Goal: Task Accomplishment & Management: Use online tool/utility

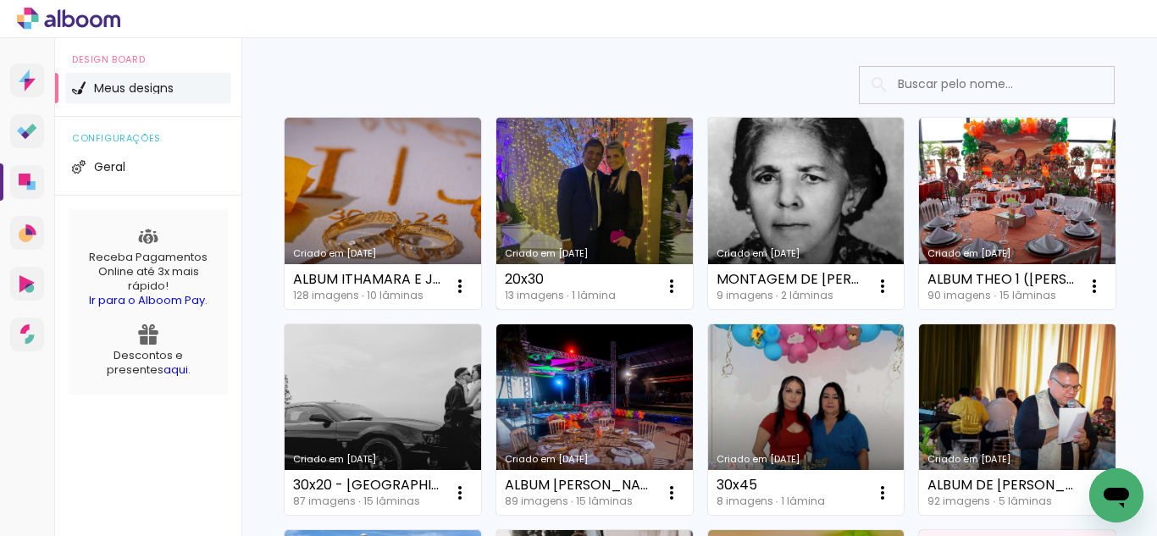
scroll to position [85, 0]
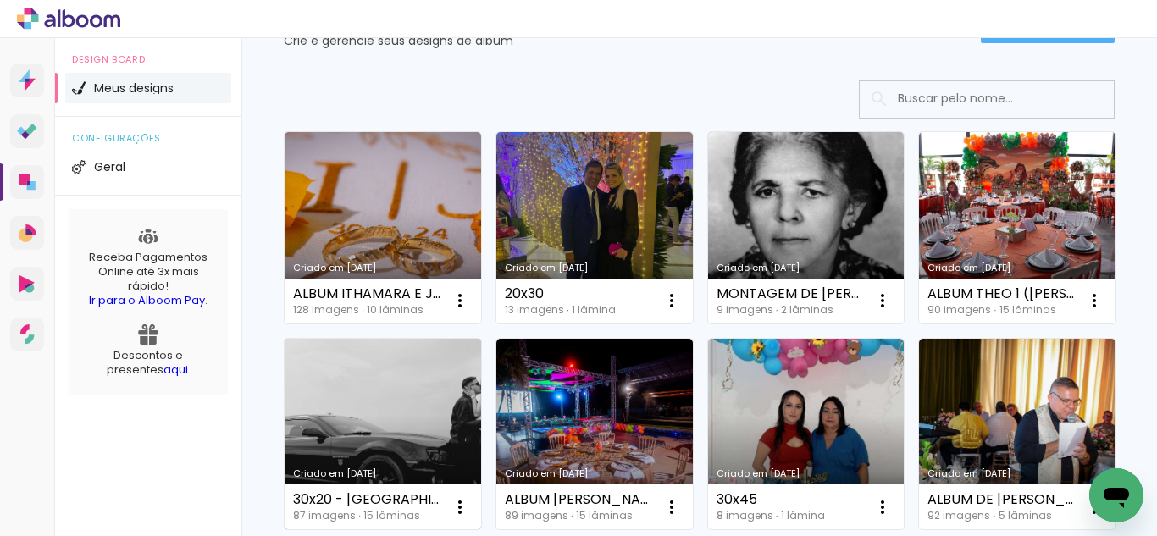
click at [481, 362] on link "Criado em [DATE]" at bounding box center [383, 434] width 197 height 191
